Goal: Transaction & Acquisition: Purchase product/service

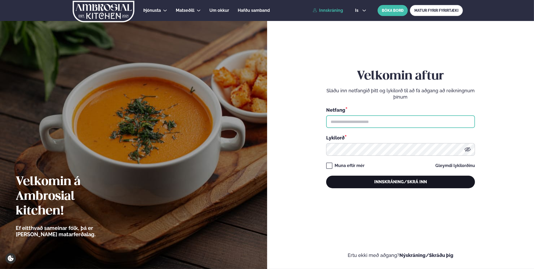
type input "**********"
click at [396, 186] on button "Innskráning/Skrá inn" at bounding box center [400, 182] width 149 height 13
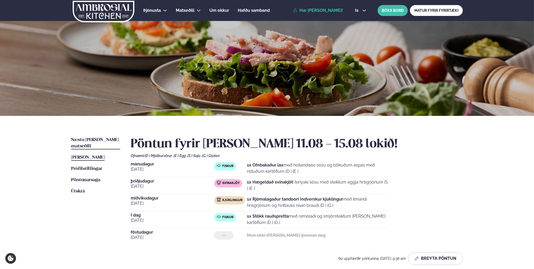
click at [104, 139] on span "Næstu [PERSON_NAME] matseðill" at bounding box center [95, 143] width 48 height 11
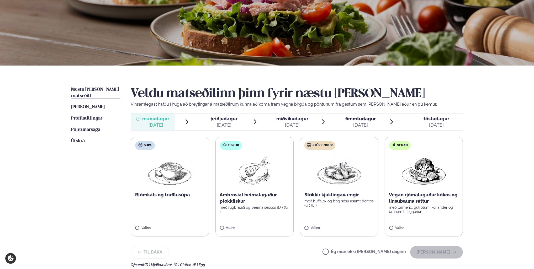
scroll to position [53, 0]
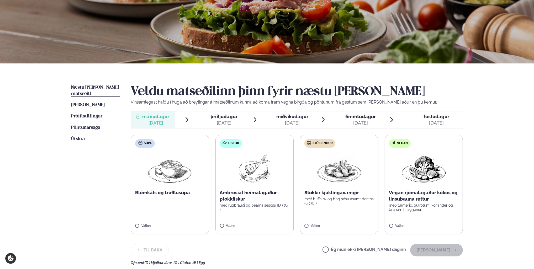
click at [226, 123] on div "[DATE]" at bounding box center [224, 123] width 27 height 6
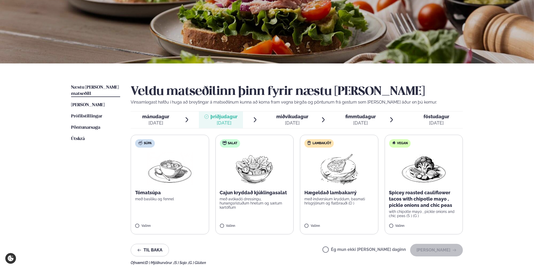
click at [286, 117] on span "miðvikudagur" at bounding box center [292, 117] width 32 height 6
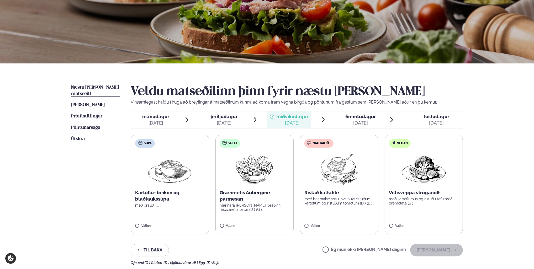
click at [358, 119] on div "fimmtudagur fim." at bounding box center [360, 117] width 30 height 6
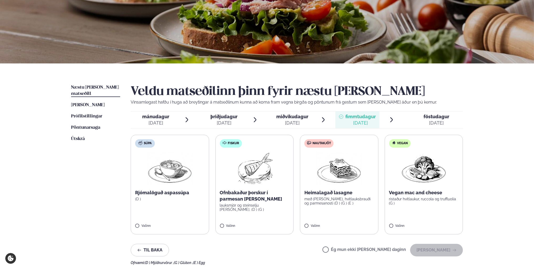
click at [440, 116] on span "föstudagur" at bounding box center [437, 117] width 26 height 6
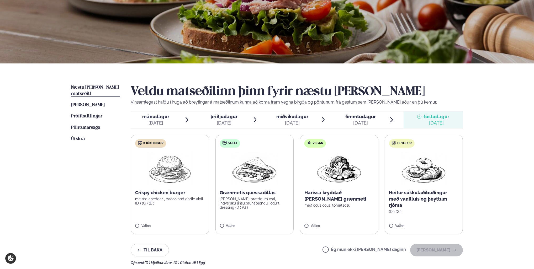
click at [158, 119] on div "mánudagur mán." at bounding box center [156, 117] width 27 height 6
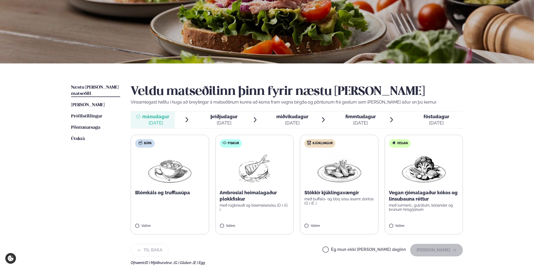
click at [226, 121] on div "[DATE]" at bounding box center [224, 123] width 27 height 6
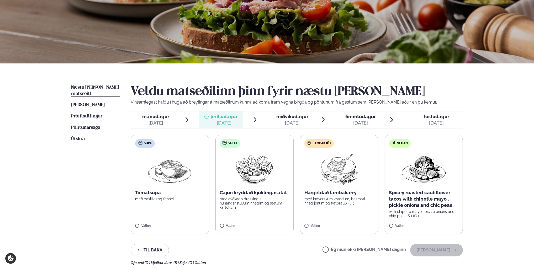
click at [155, 121] on div "[DATE]" at bounding box center [156, 123] width 27 height 6
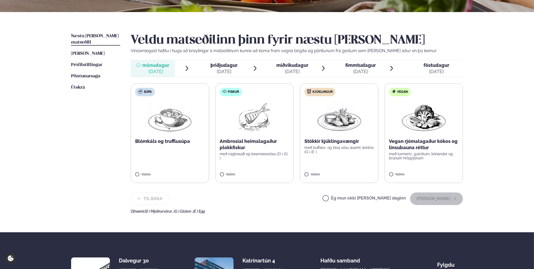
scroll to position [105, 0]
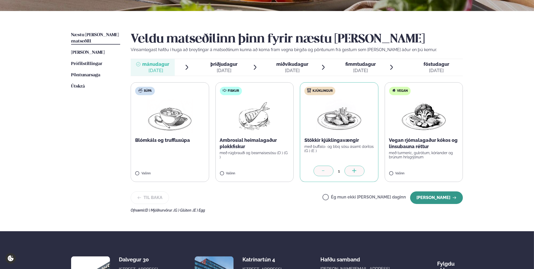
click at [433, 198] on button "[PERSON_NAME]" at bounding box center [436, 198] width 53 height 13
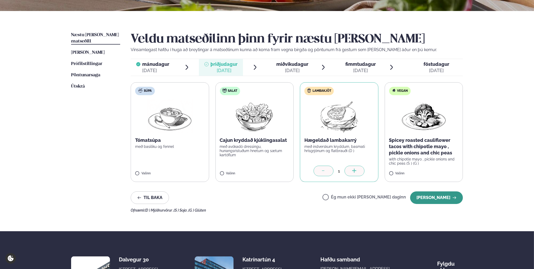
click at [447, 199] on button "[PERSON_NAME]" at bounding box center [436, 198] width 53 height 13
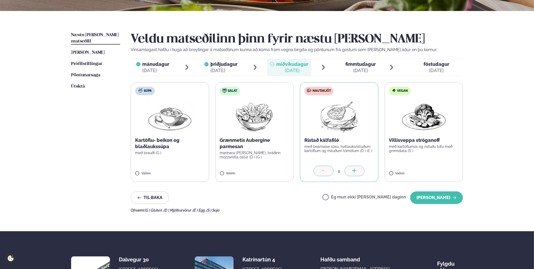
click at [362, 67] on div "[DATE]" at bounding box center [360, 70] width 30 height 6
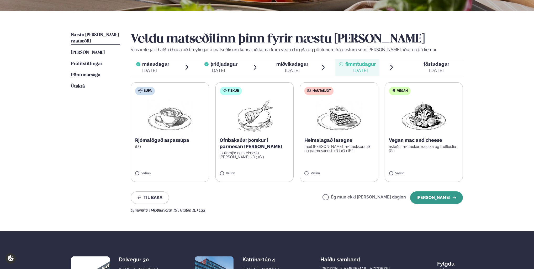
click at [436, 199] on button "[PERSON_NAME]" at bounding box center [436, 198] width 53 height 13
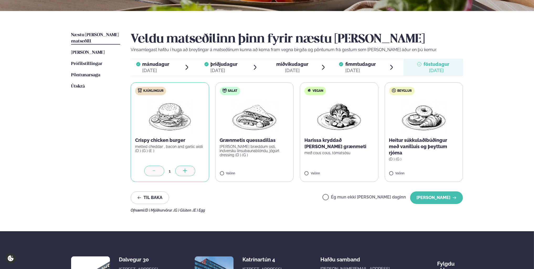
click at [152, 65] on span "mánudagur" at bounding box center [156, 64] width 27 height 6
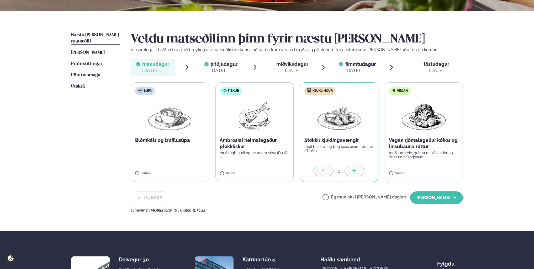
click at [224, 67] on div "[DATE]" at bounding box center [224, 70] width 27 height 6
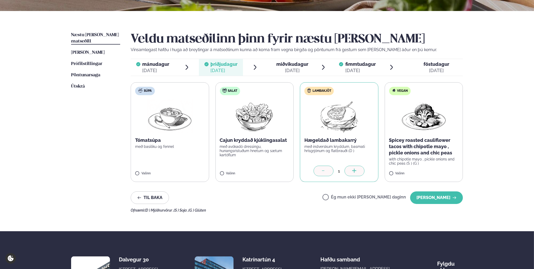
click at [284, 64] on span "miðvikudagur" at bounding box center [292, 64] width 32 height 6
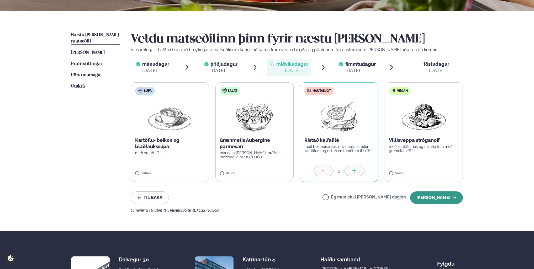
click at [442, 198] on button "[PERSON_NAME]" at bounding box center [436, 198] width 53 height 13
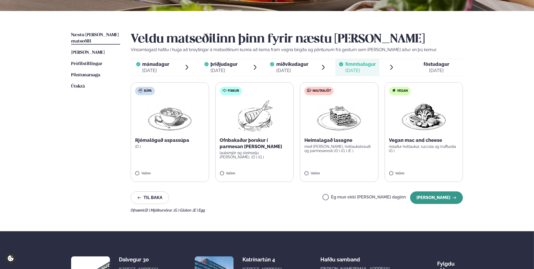
click at [441, 200] on button "[PERSON_NAME]" at bounding box center [436, 198] width 53 height 13
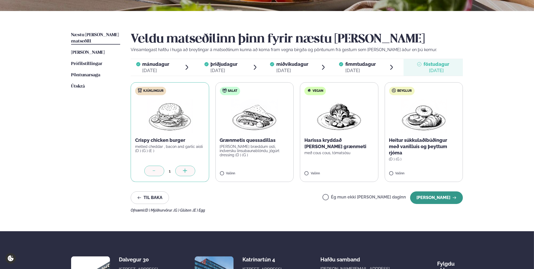
click at [444, 199] on button "[PERSON_NAME]" at bounding box center [436, 198] width 53 height 13
